Goal: Task Accomplishment & Management: Manage account settings

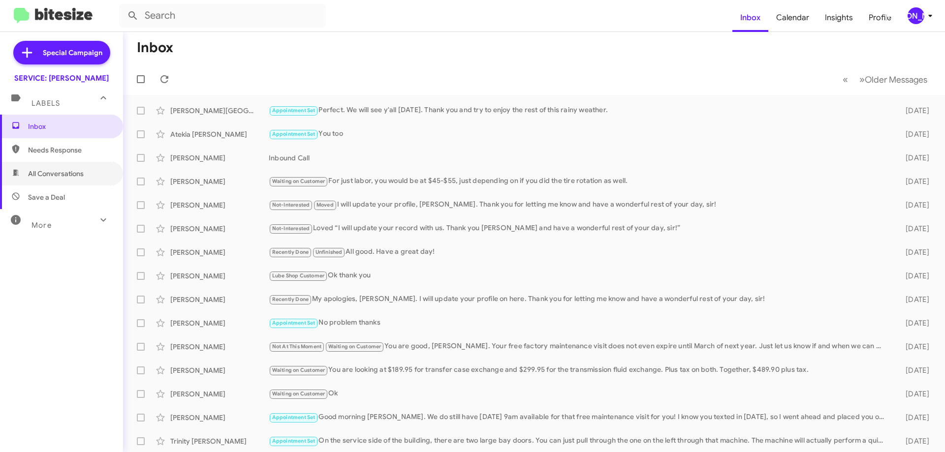
click at [72, 176] on span "All Conversations" at bounding box center [56, 174] width 56 height 10
type input "in:all-conversations"
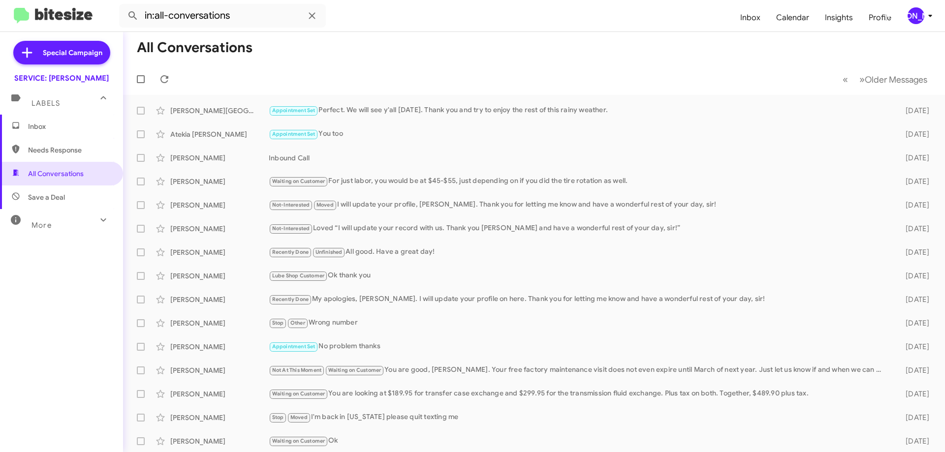
click at [42, 122] on span "Inbox" at bounding box center [70, 127] width 84 height 10
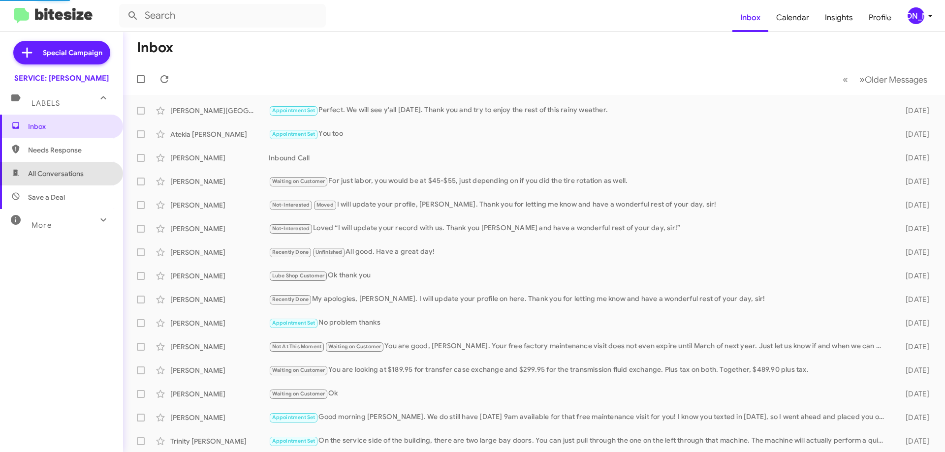
click at [65, 175] on span "All Conversations" at bounding box center [56, 174] width 56 height 10
type input "in:all-conversations"
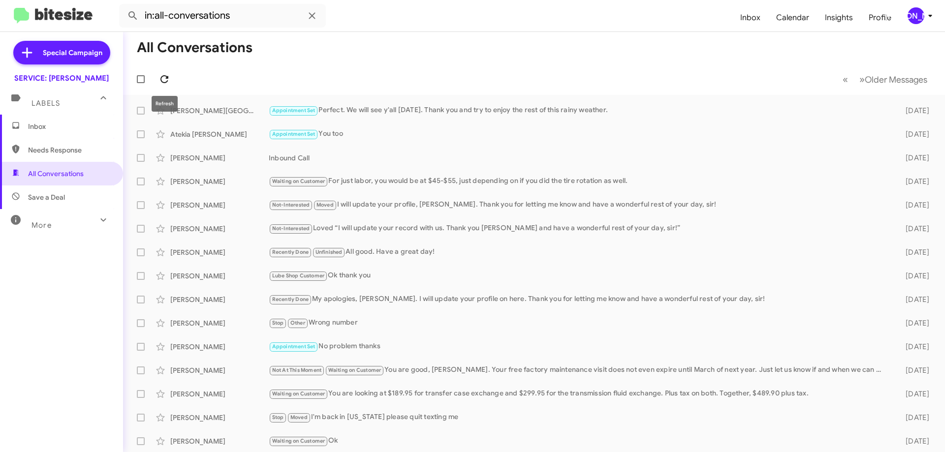
click at [163, 76] on icon at bounding box center [164, 79] width 8 height 8
